Goal: Task Accomplishment & Management: Manage account settings

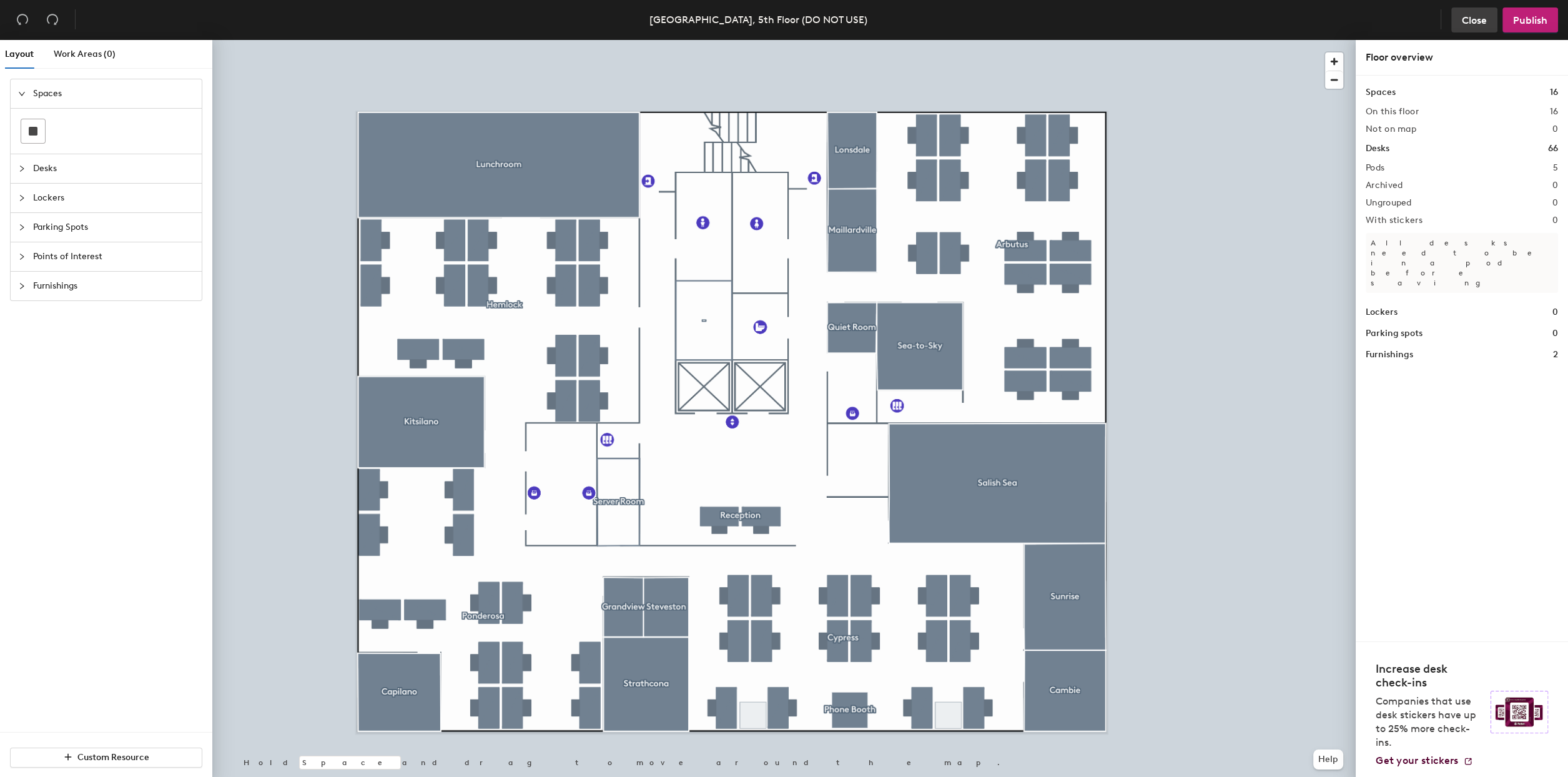
click at [1474, 17] on span "Close" at bounding box center [1474, 21] width 25 height 12
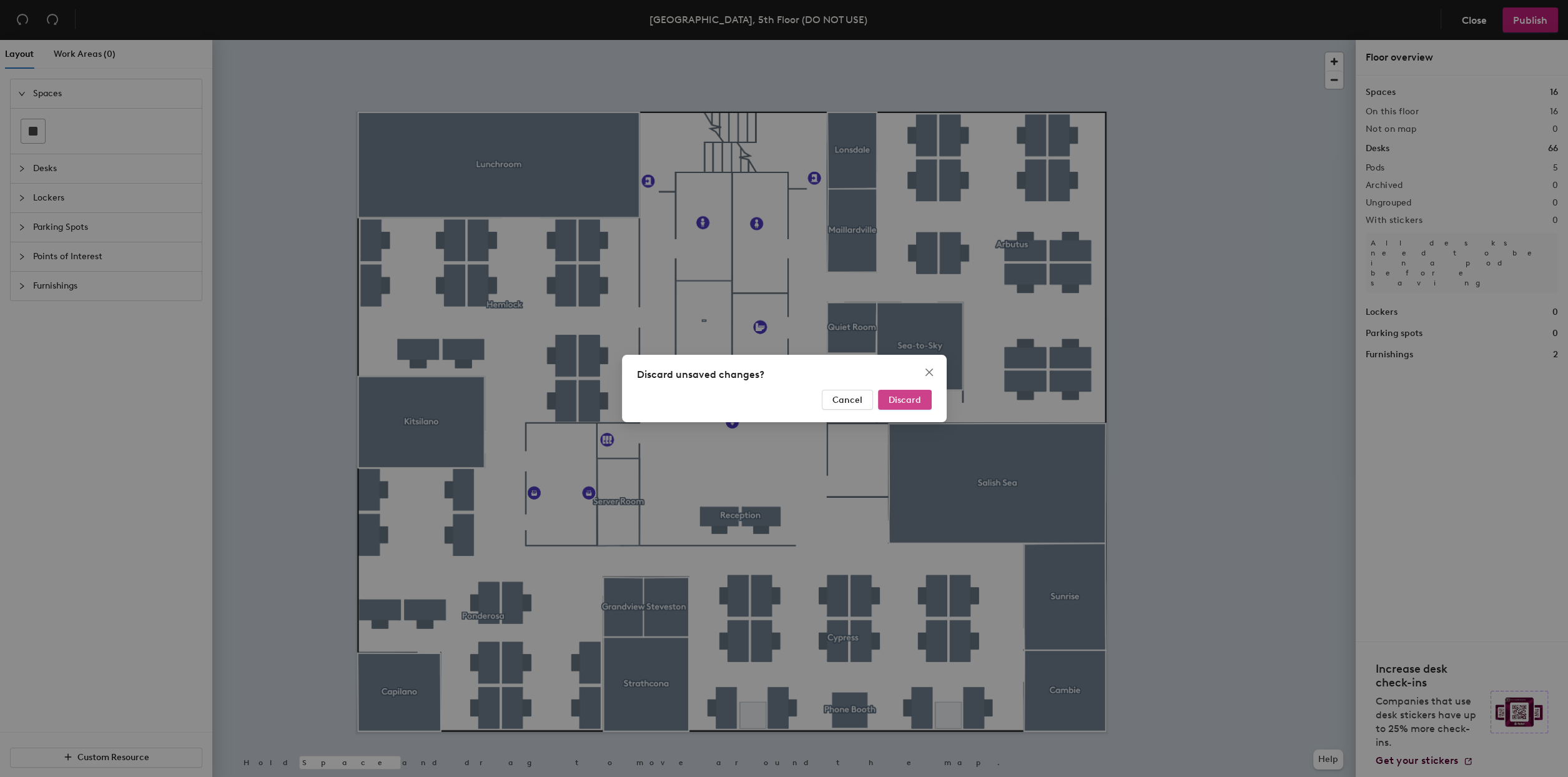
click at [892, 391] on button "Discard" at bounding box center [905, 399] width 54 height 20
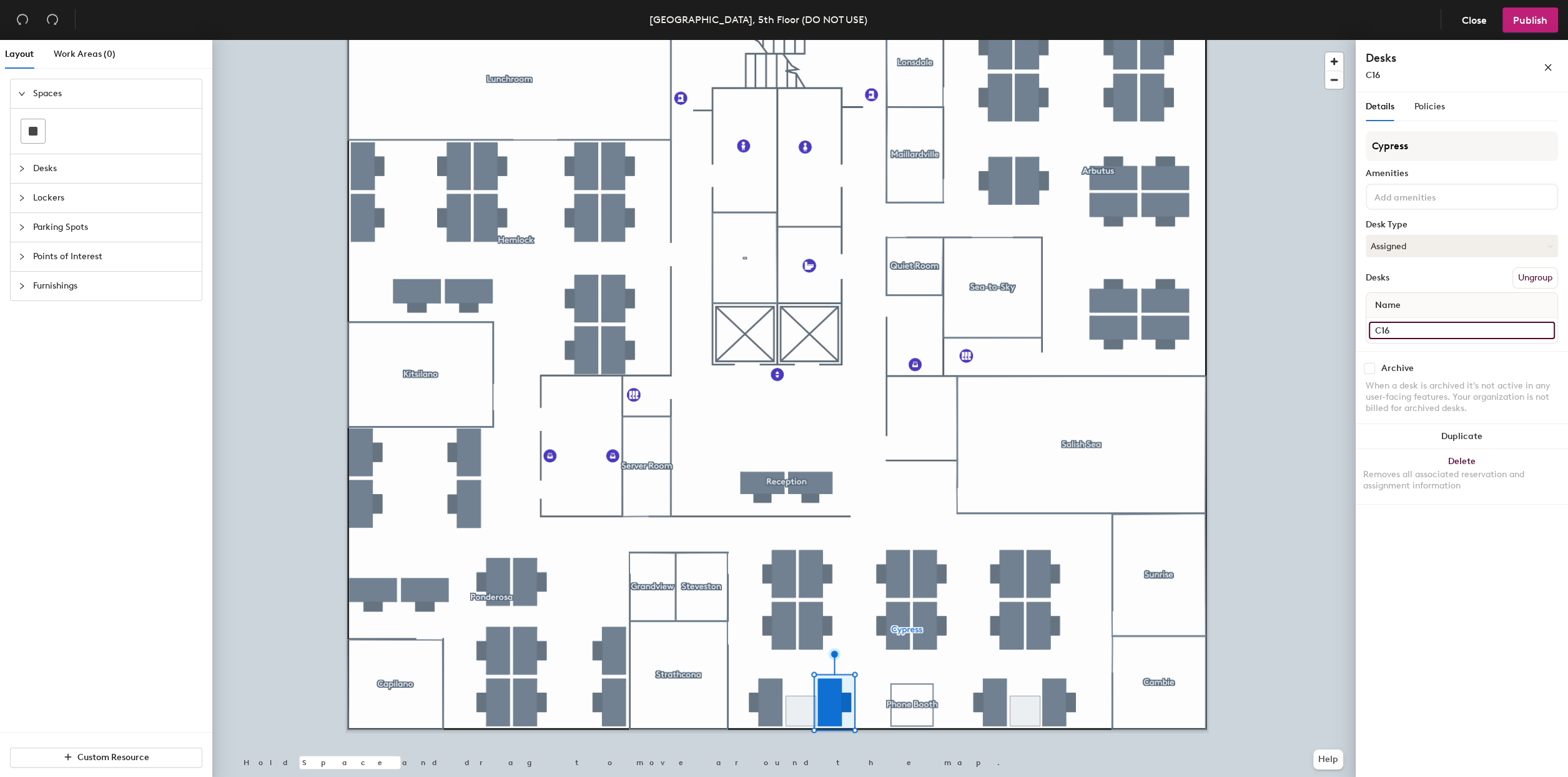
click at [1390, 331] on input "C16" at bounding box center [1462, 331] width 186 height 17
type input "c"
type input "C15"
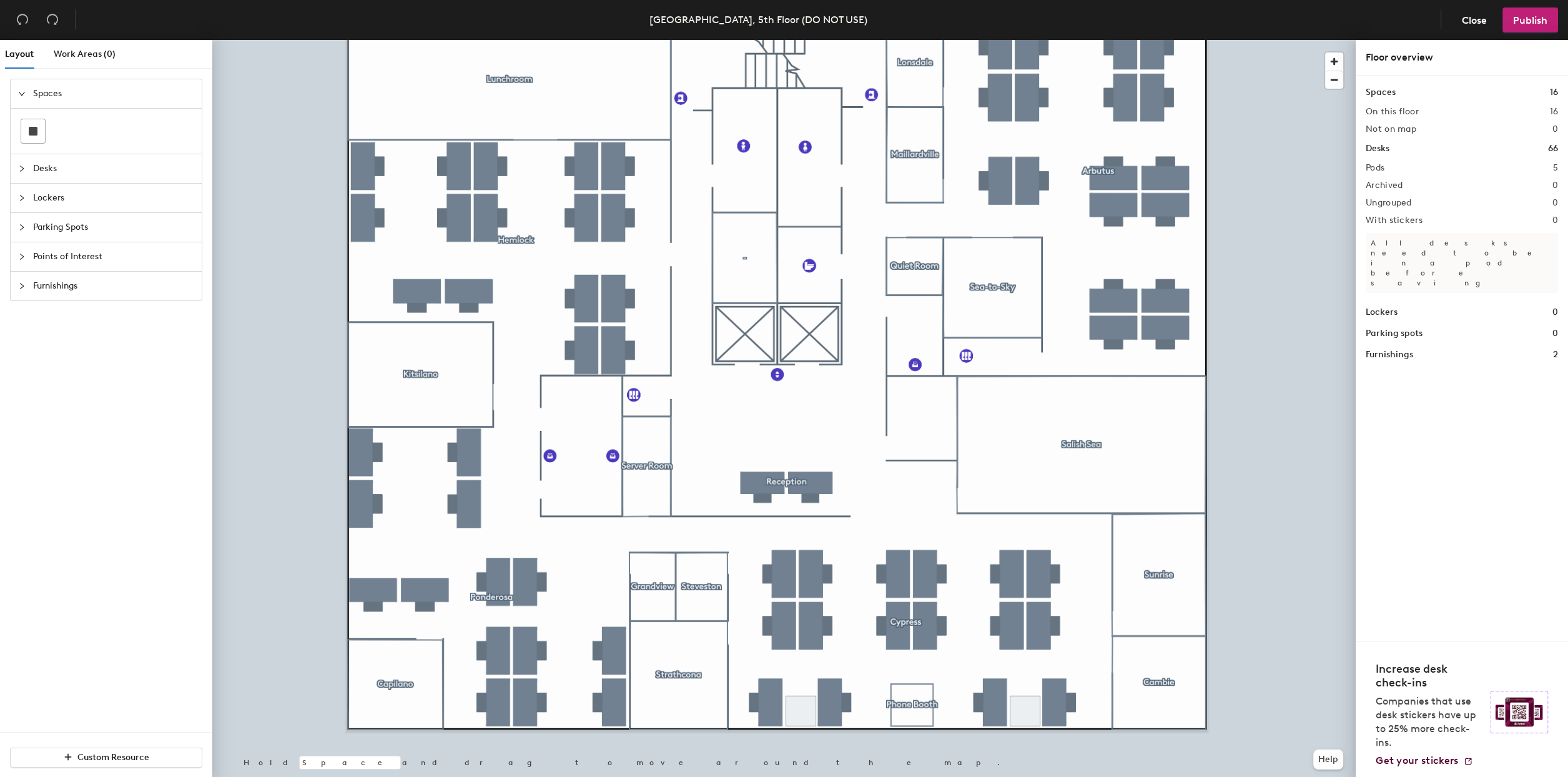
click at [770, 40] on div at bounding box center [784, 40] width 1144 height 0
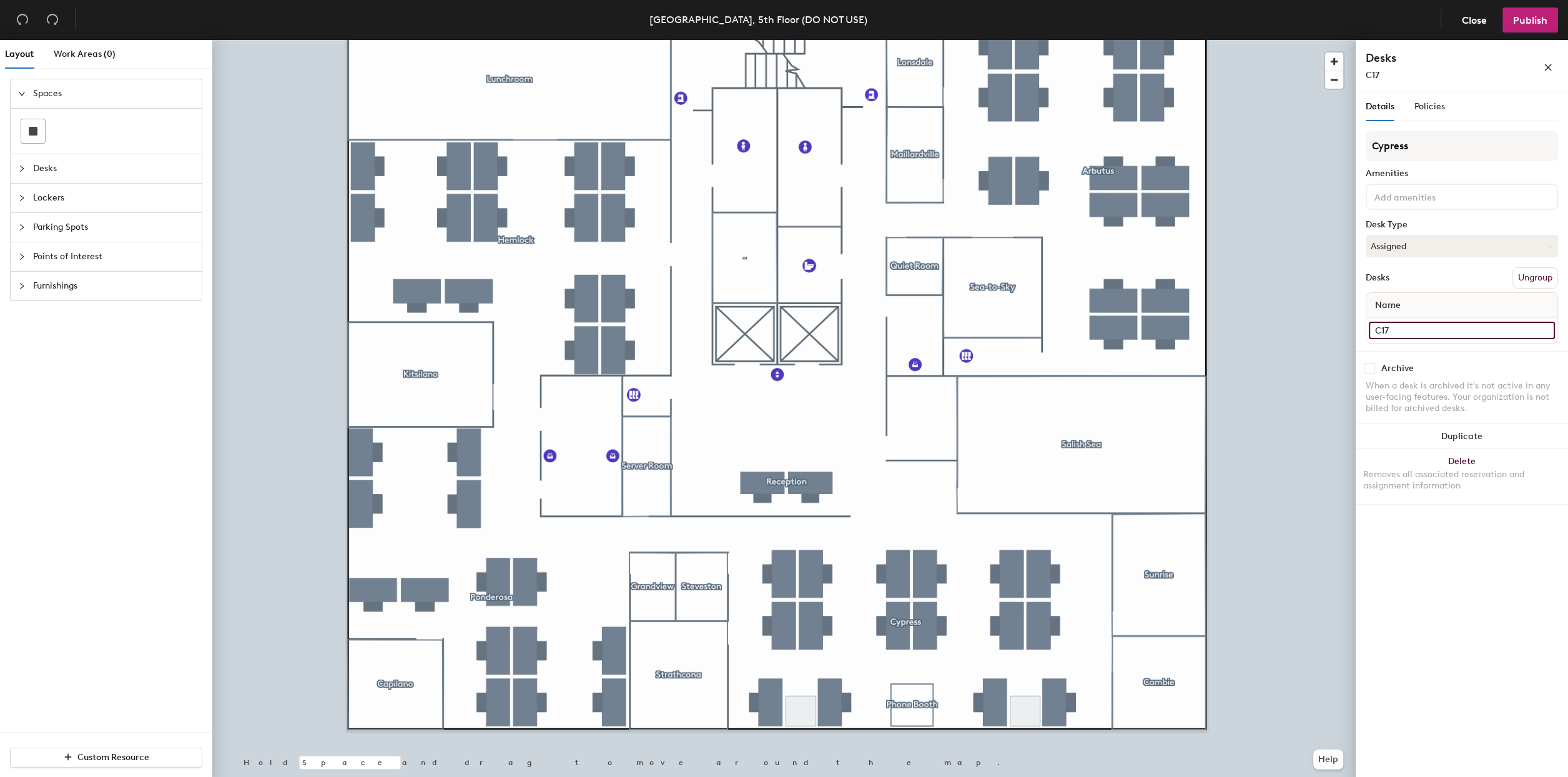
click at [1401, 322] on input "C17" at bounding box center [1462, 331] width 186 height 17
type input "C16"
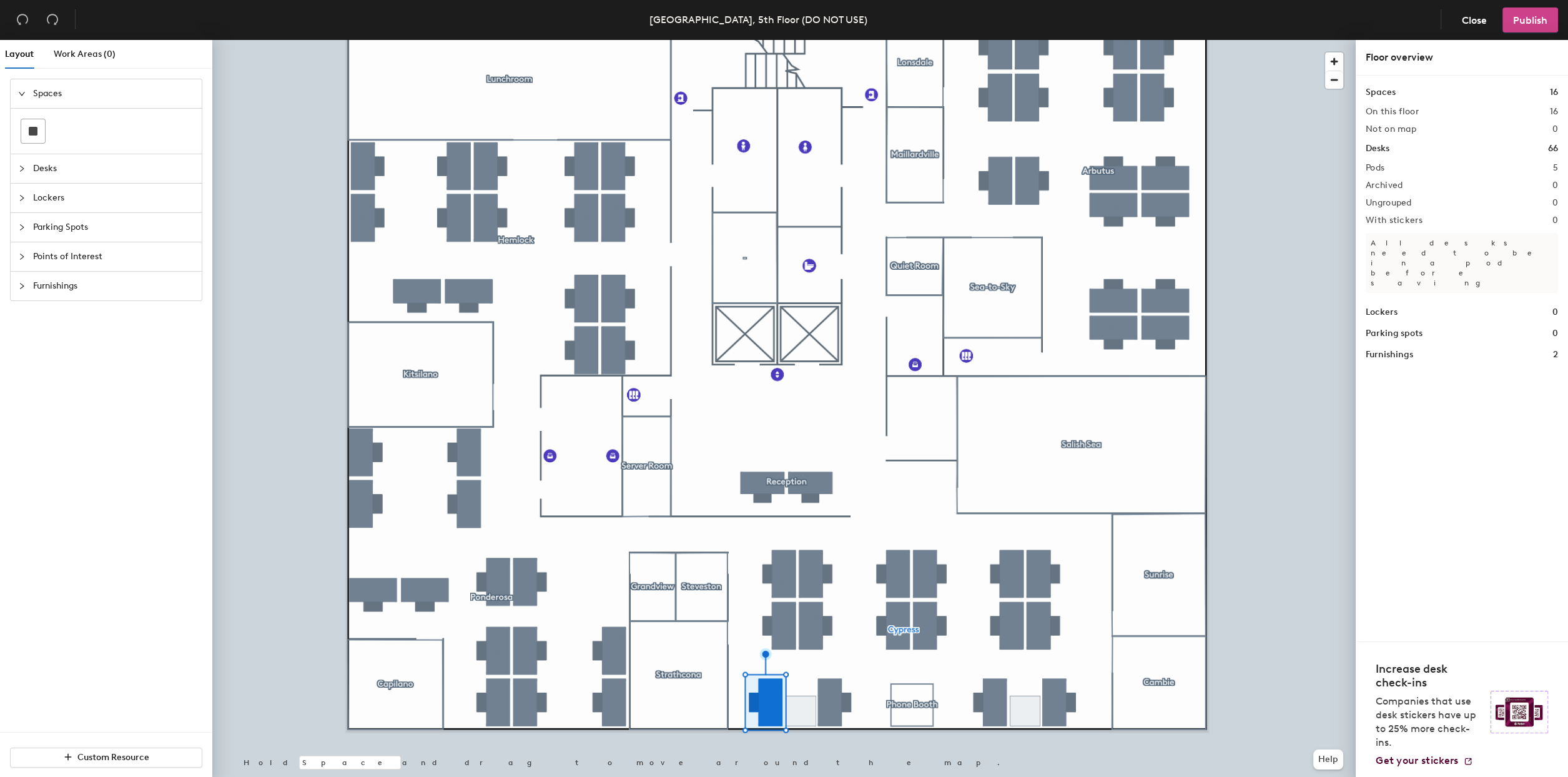
click at [1524, 15] on span "Publish" at bounding box center [1530, 21] width 34 height 12
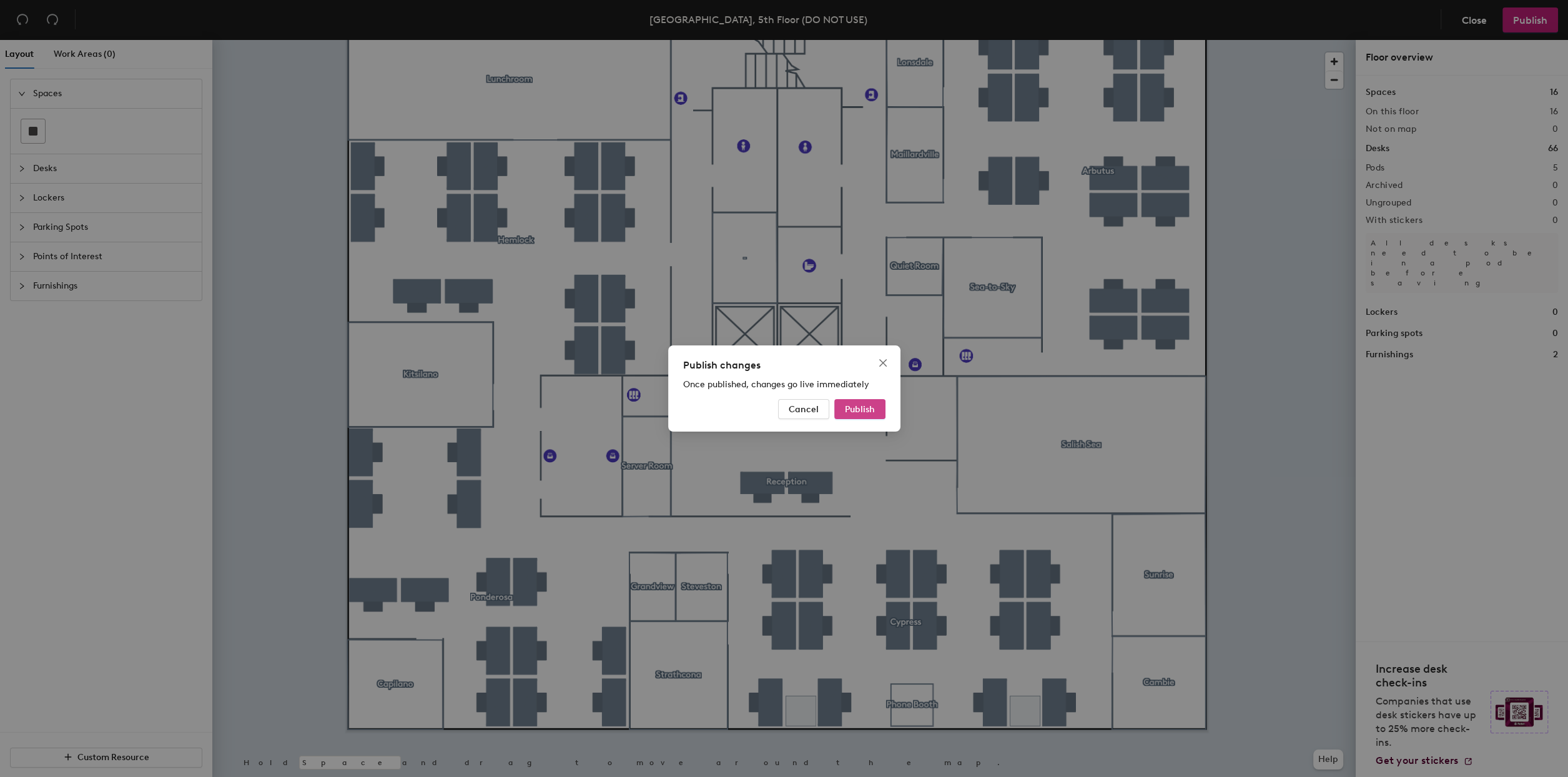
click at [860, 409] on span "Publish" at bounding box center [860, 410] width 30 height 10
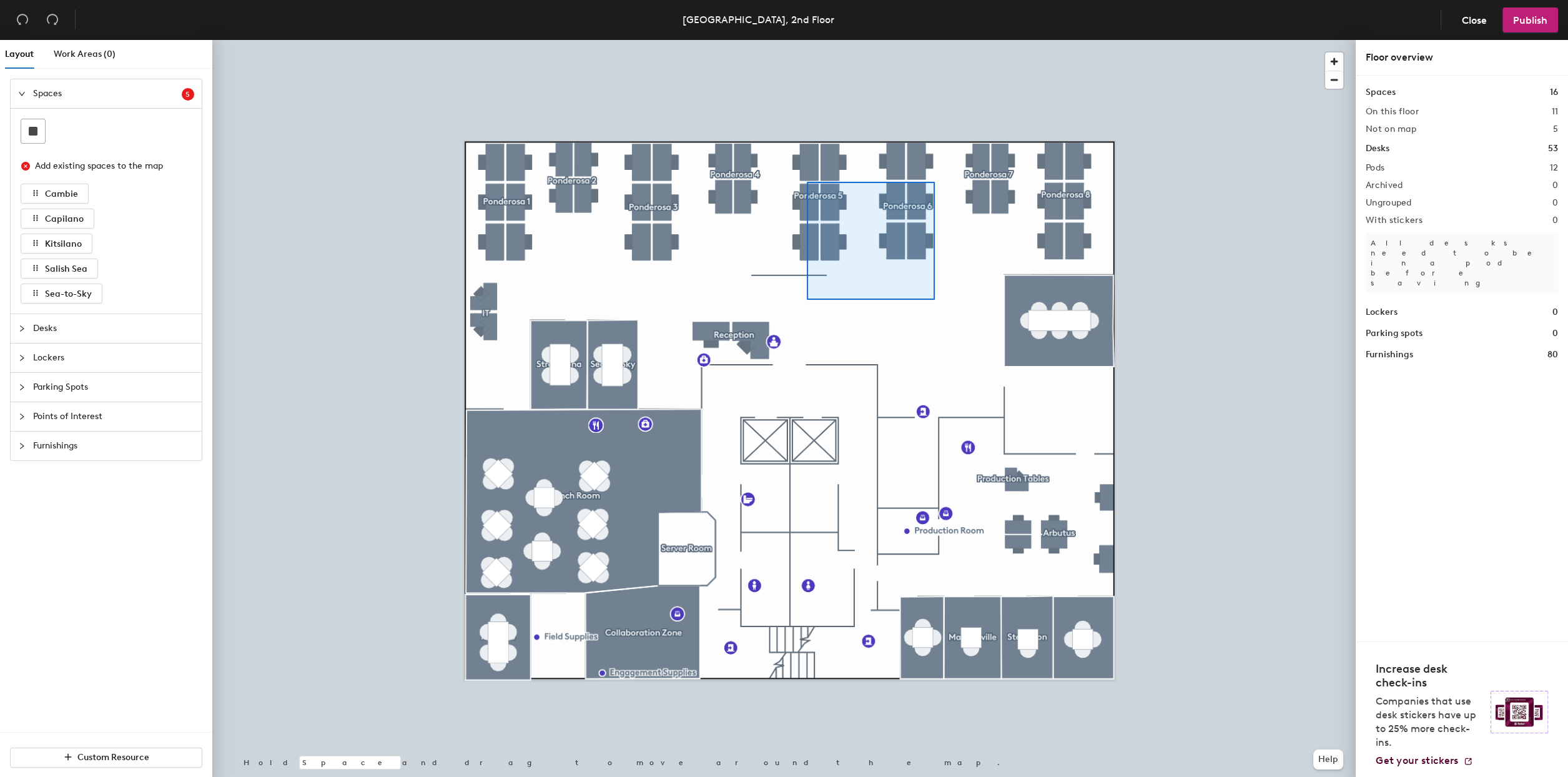
click at [807, 40] on div at bounding box center [784, 40] width 1144 height 0
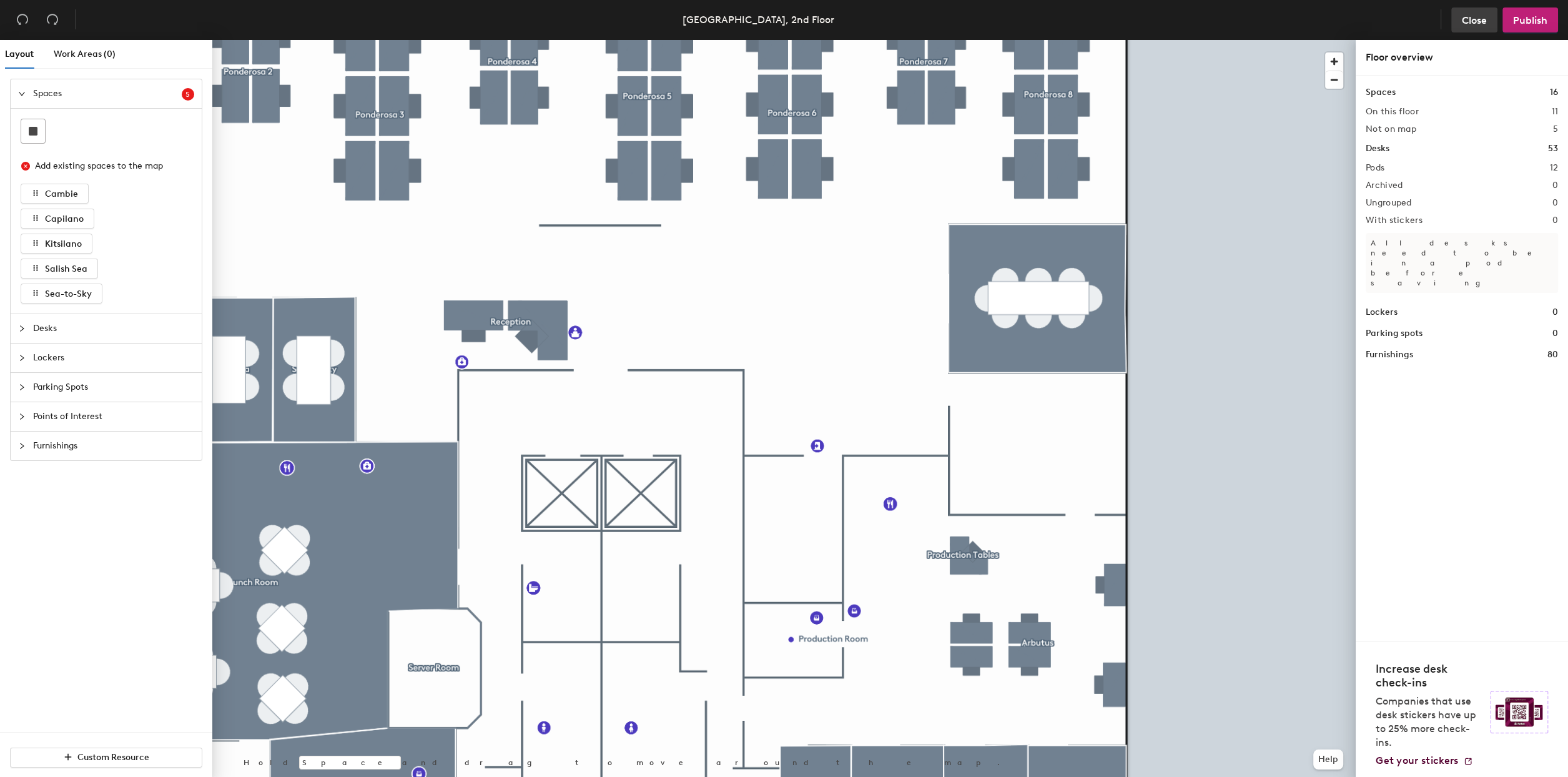
click at [1472, 26] on button "Close" at bounding box center [1474, 20] width 46 height 25
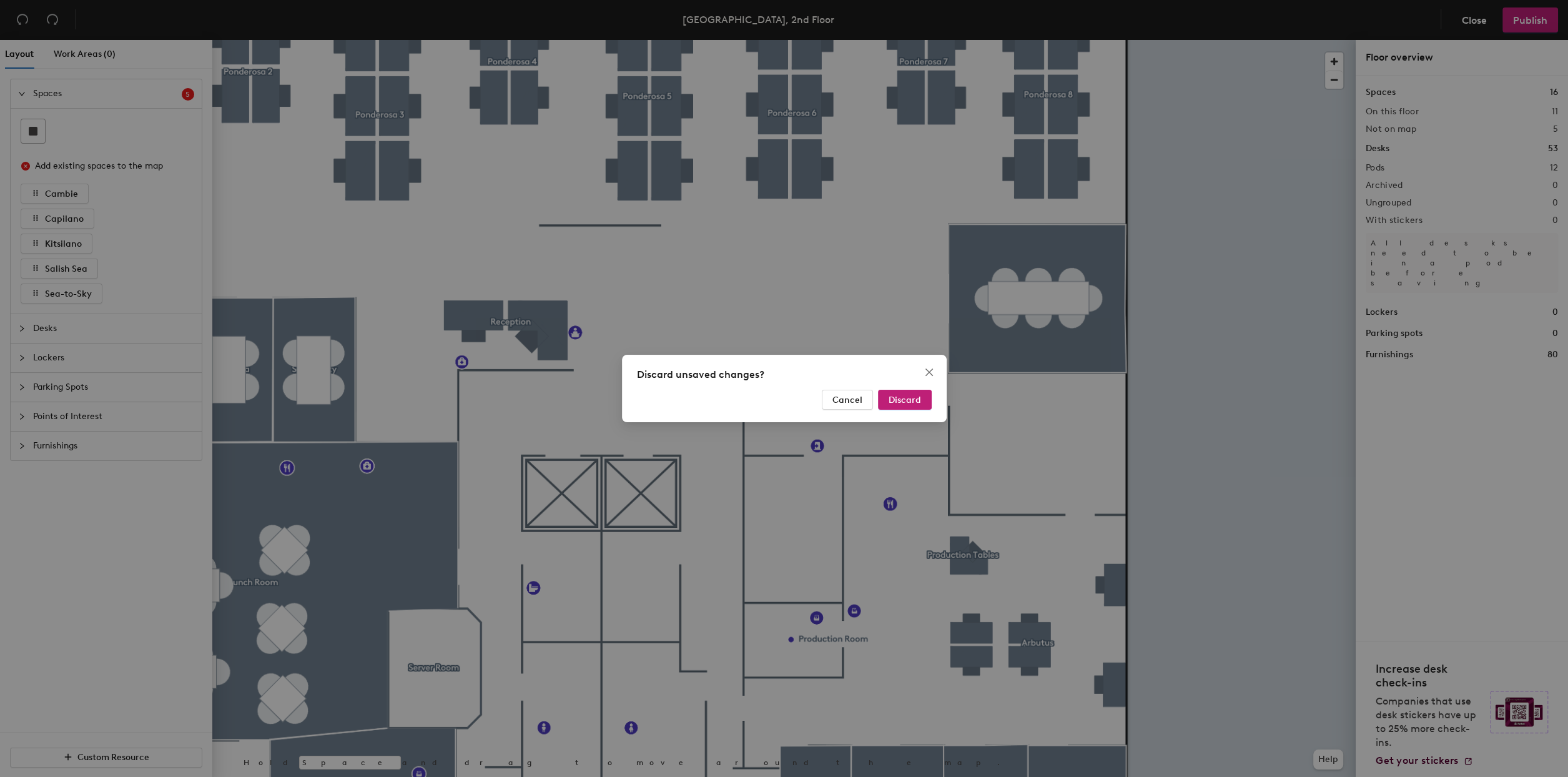
drag, startPoint x: 911, startPoint y: 399, endPoint x: 1108, endPoint y: 394, distance: 197.1
click at [912, 399] on span "Discard" at bounding box center [905, 400] width 33 height 10
